Goal: Task Accomplishment & Management: Use online tool/utility

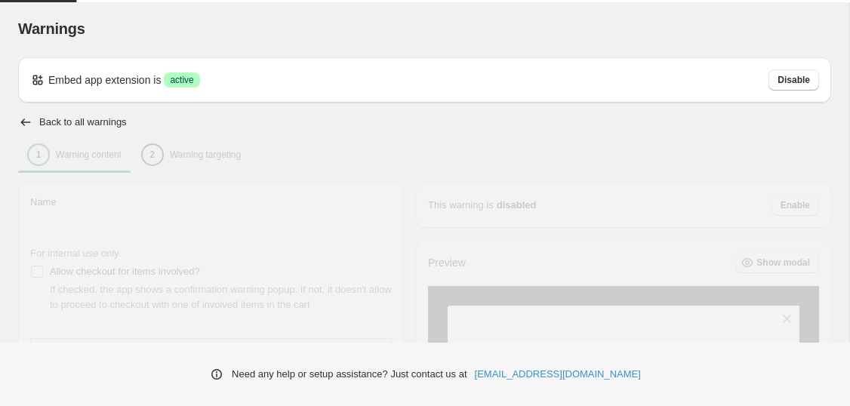
type input "******"
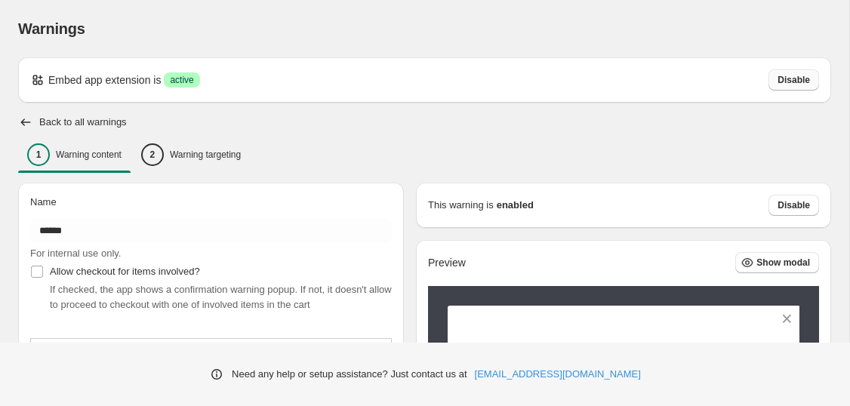
click at [808, 85] on span "Disable" at bounding box center [793, 80] width 32 height 12
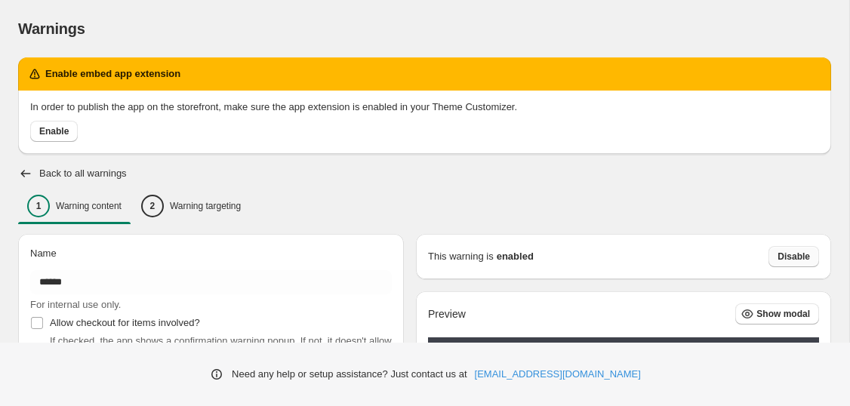
click at [803, 253] on span "Disable" at bounding box center [793, 257] width 32 height 12
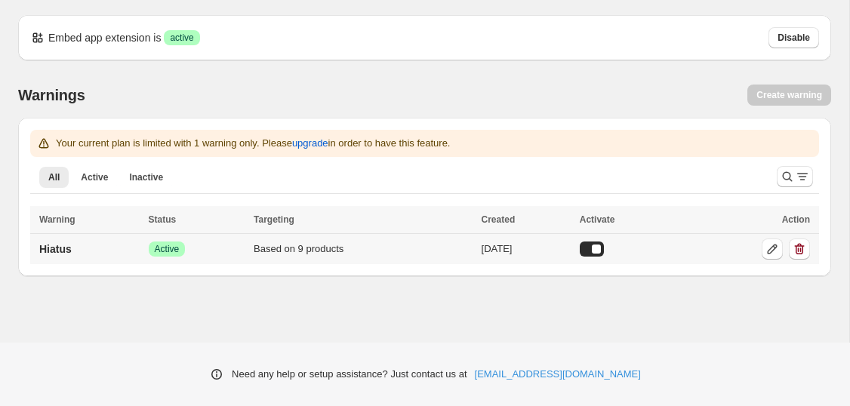
click at [603, 254] on div at bounding box center [592, 248] width 24 height 15
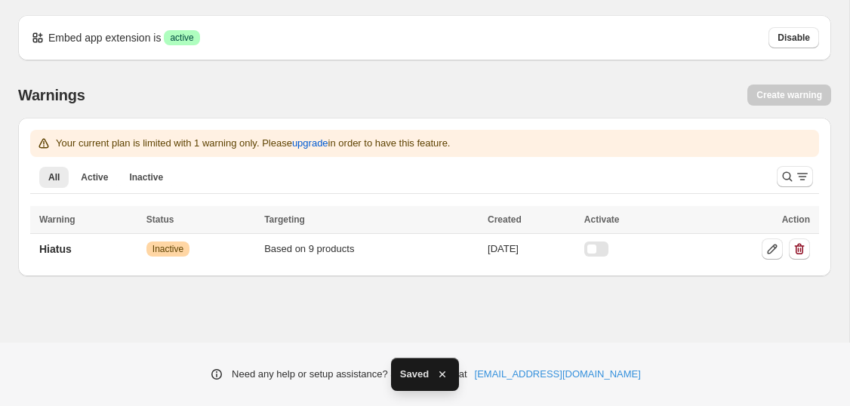
drag, startPoint x: 603, startPoint y: 254, endPoint x: 601, endPoint y: 281, distance: 27.3
click at [601, 264] on div "Warning Status Targeting Created Activate Action Hiatus Warning Inactive Based …" at bounding box center [424, 235] width 789 height 58
